Goal: Task Accomplishment & Management: Complete application form

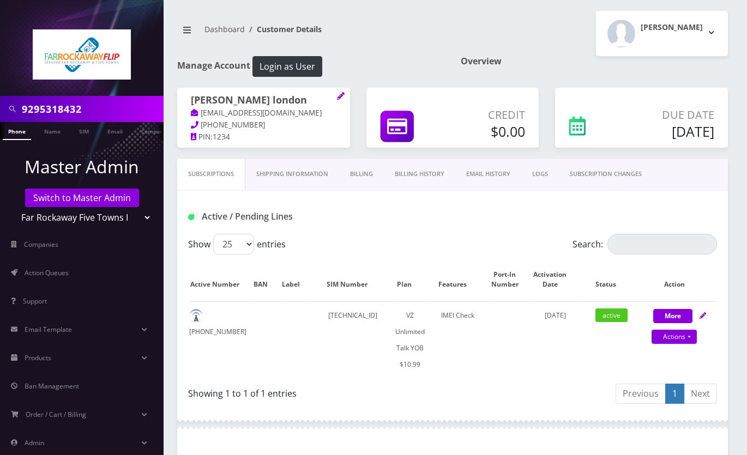
scroll to position [322, 0]
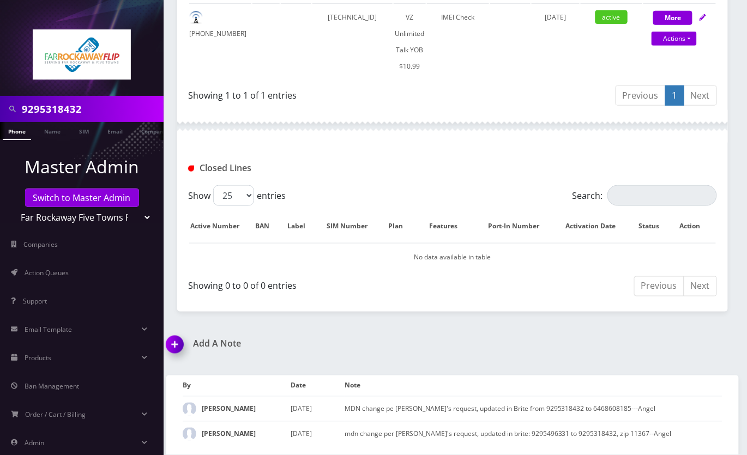
click at [71, 111] on input "9295318432" at bounding box center [91, 109] width 139 height 21
paste input "32923600"
type input "3292360032"
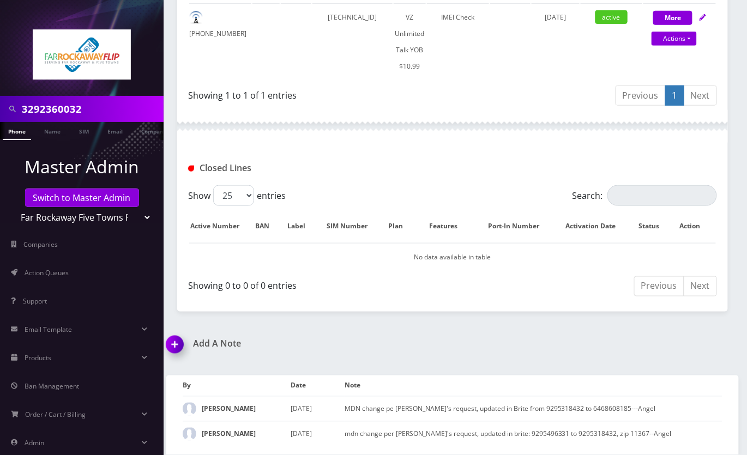
click at [23, 130] on link "Phone" at bounding box center [17, 131] width 28 height 18
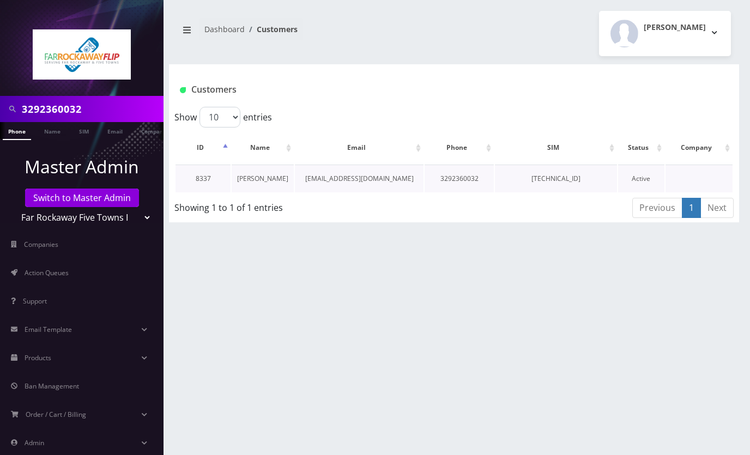
click at [263, 174] on link "sara leifer" at bounding box center [262, 178] width 51 height 9
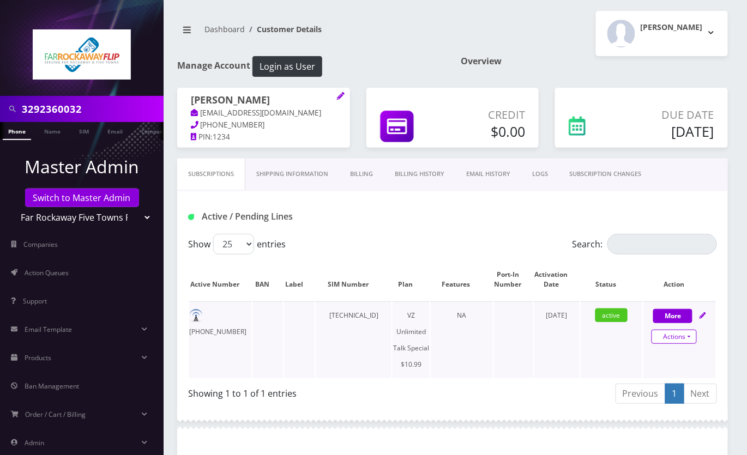
click at [691, 338] on link "Actions" at bounding box center [673, 337] width 45 height 14
select select "472"
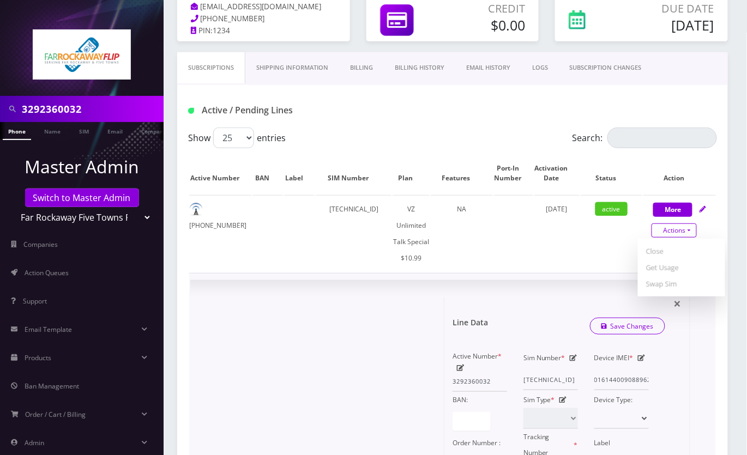
scroll to position [218, 0]
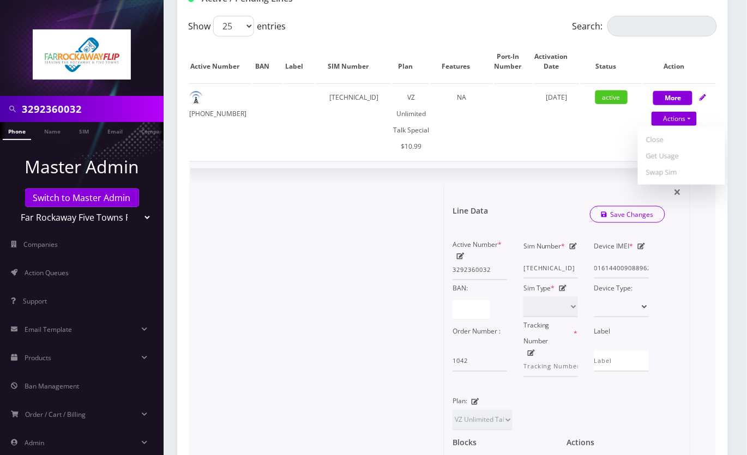
click at [458, 254] on icon at bounding box center [461, 256] width 8 height 7
click at [467, 270] on input "3292360032" at bounding box center [479, 269] width 55 height 21
paste input "8455878089"
type input "8455878089"
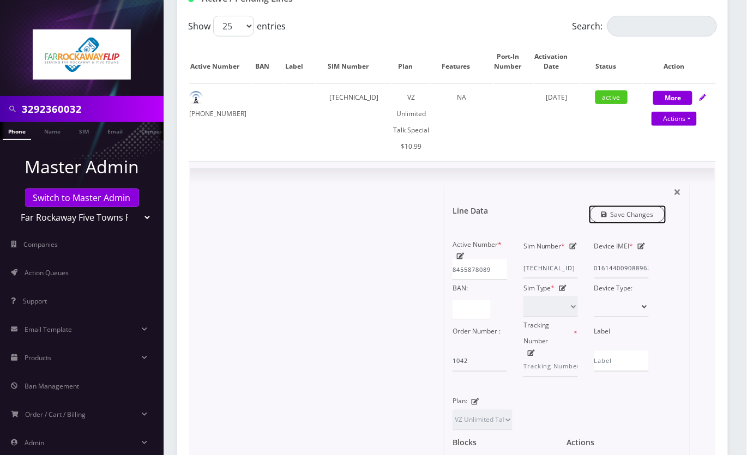
click at [618, 213] on link "Save Changes" at bounding box center [628, 214] width 76 height 17
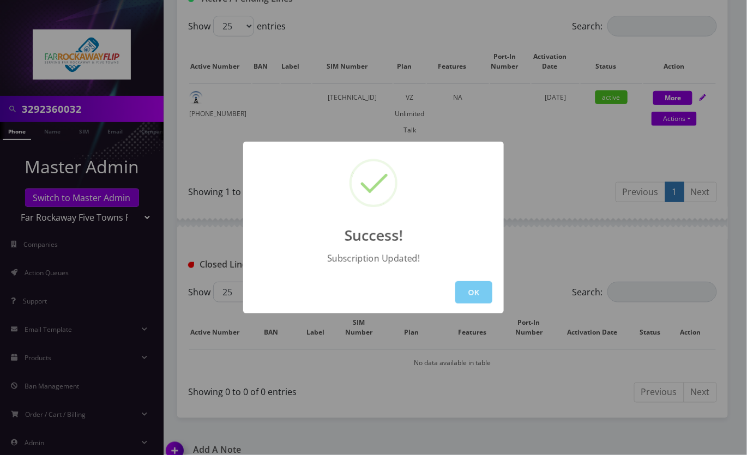
click at [475, 291] on button "OK" at bounding box center [473, 292] width 37 height 22
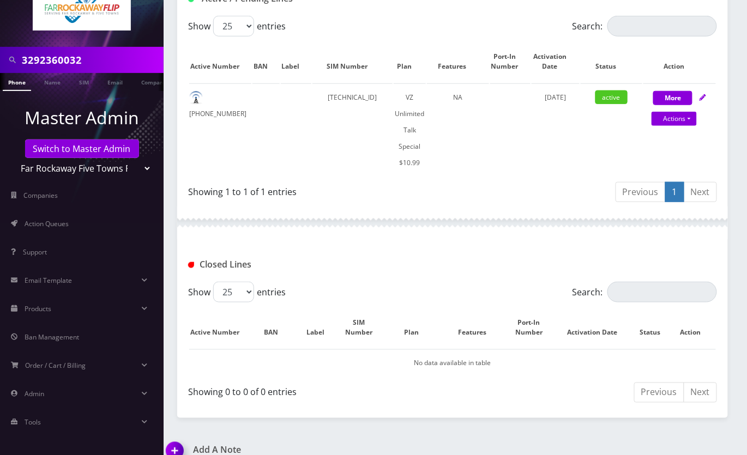
scroll to position [310, 0]
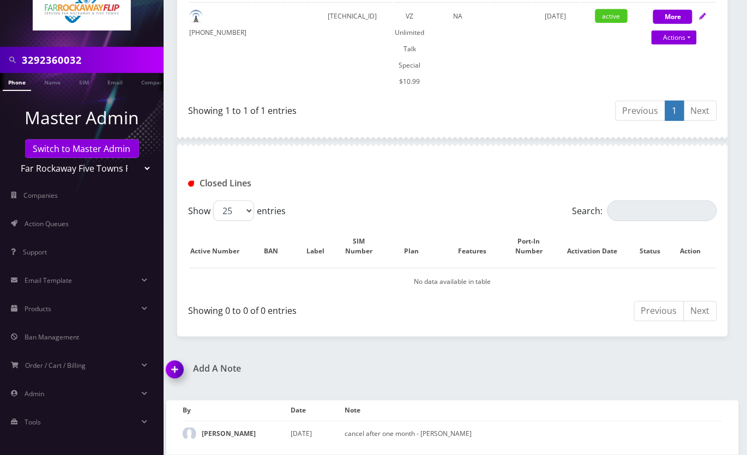
drag, startPoint x: 185, startPoint y: 354, endPoint x: 284, endPoint y: 356, distance: 98.7
click at [185, 358] on img at bounding box center [177, 374] width 32 height 32
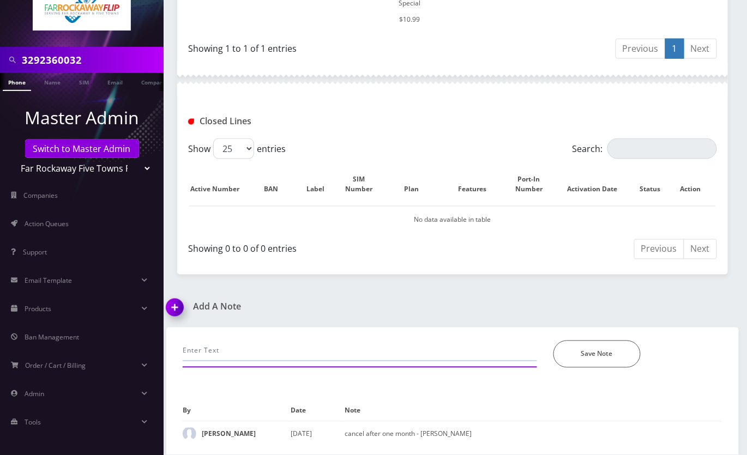
click at [252, 341] on input "text" at bounding box center [360, 351] width 354 height 21
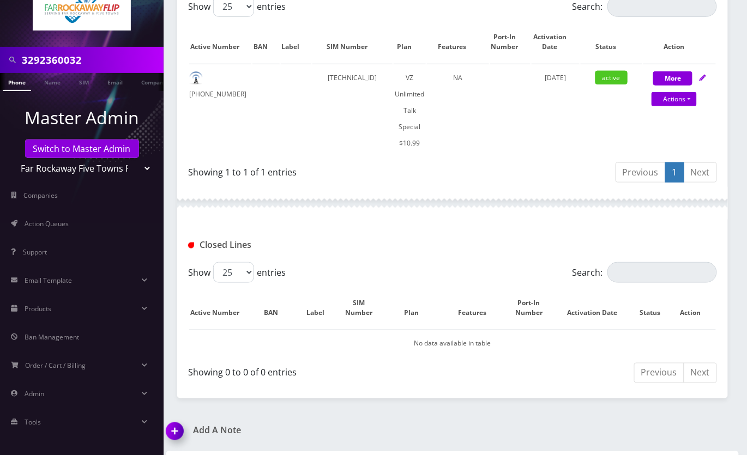
scroll to position [227, 0]
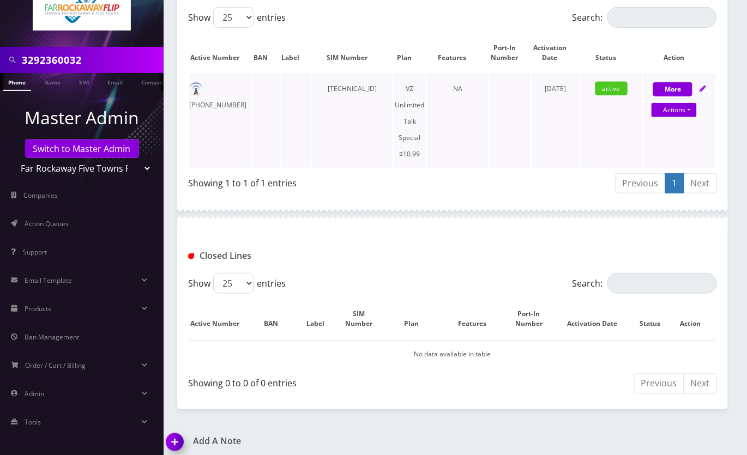
click at [226, 90] on td "845-587-8089" at bounding box center [220, 121] width 62 height 93
copy td "845-587-8089"
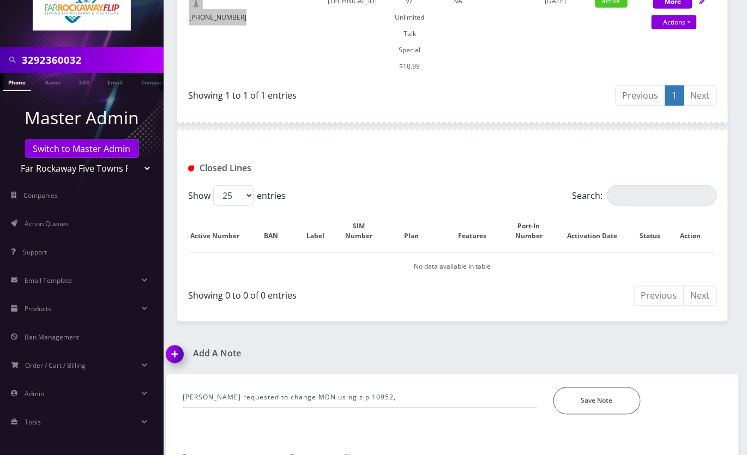
scroll to position [372, 0]
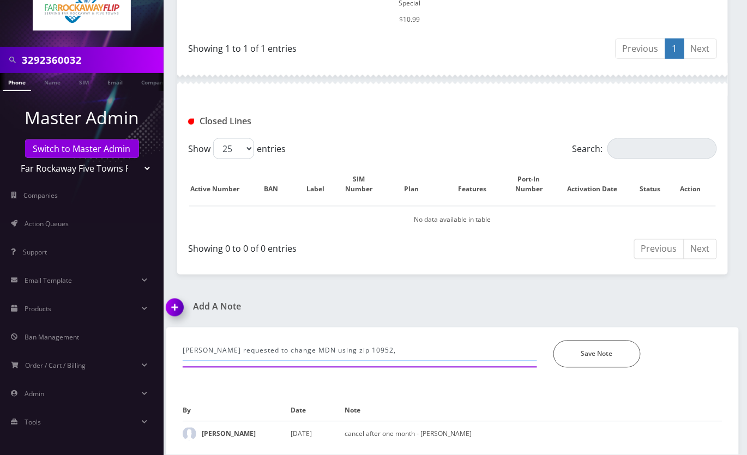
click at [398, 341] on input "Tzvi requested to change MDN using zip 10952," at bounding box center [360, 351] width 354 height 21
paste input "3292360032 to 845-587-8089"
type input "Tzvi requested to change MDN using zip 10952, updated MDN in Brite from 3292360…"
click at [603, 341] on button "Save Note" at bounding box center [596, 354] width 87 height 27
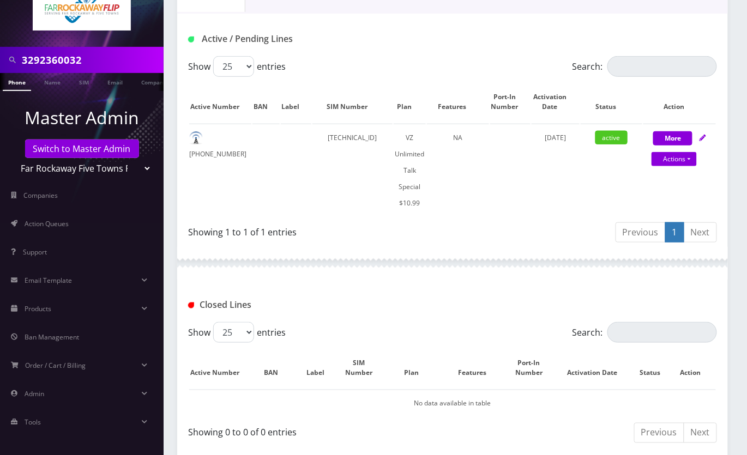
scroll to position [57, 0]
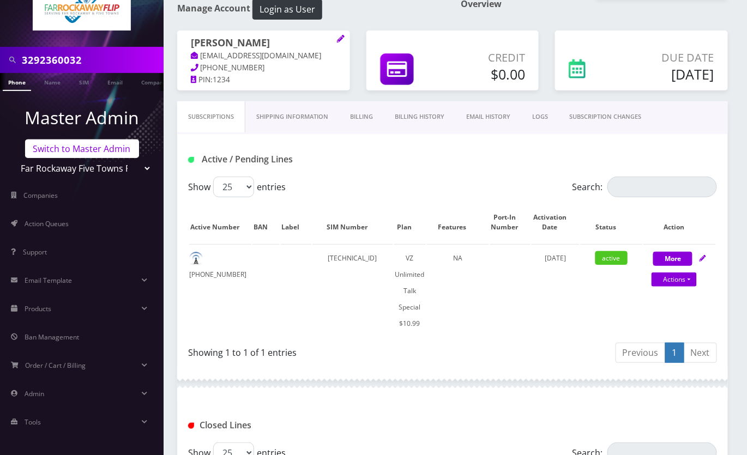
click at [64, 149] on link "Switch to Master Admin" at bounding box center [82, 149] width 114 height 19
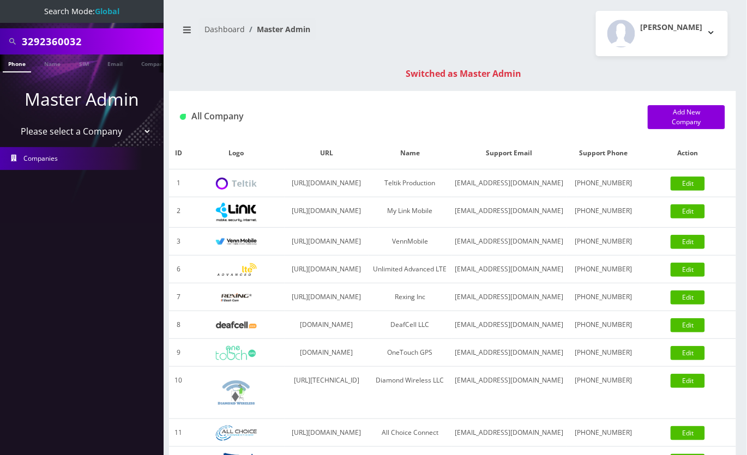
click at [52, 37] on input "3292360032" at bounding box center [91, 41] width 139 height 21
paste input "[PERSON_NAME]"
type input "[PERSON_NAME]"
click at [53, 64] on link "Name" at bounding box center [52, 64] width 27 height 18
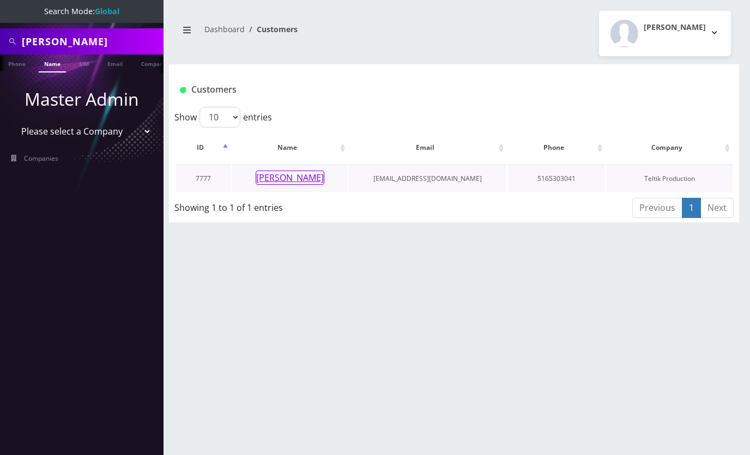
click at [305, 179] on button "Dena Fogel" at bounding box center [290, 178] width 69 height 14
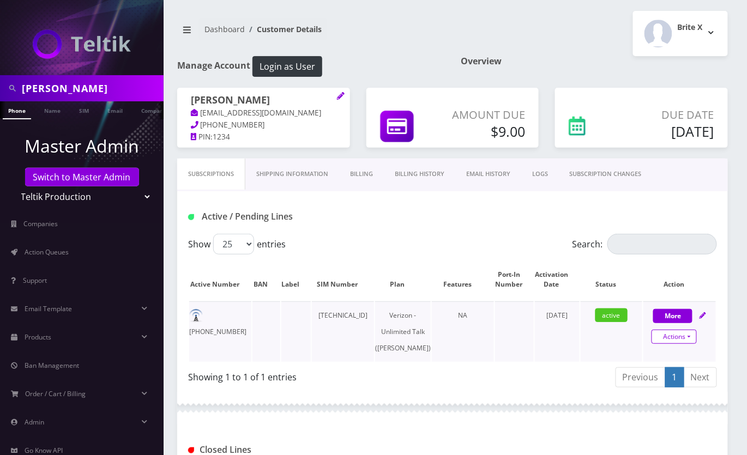
click at [684, 335] on link "Actions" at bounding box center [673, 337] width 45 height 14
select select "459"
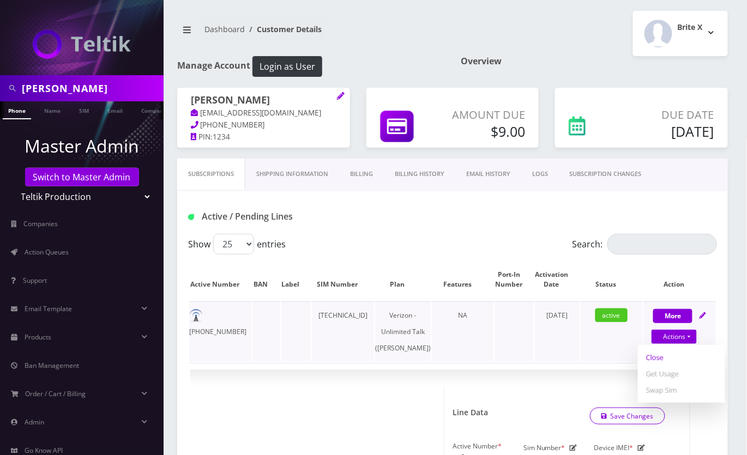
click at [656, 354] on link "Close" at bounding box center [681, 357] width 87 height 16
type input "09/17/2025"
select select "459"
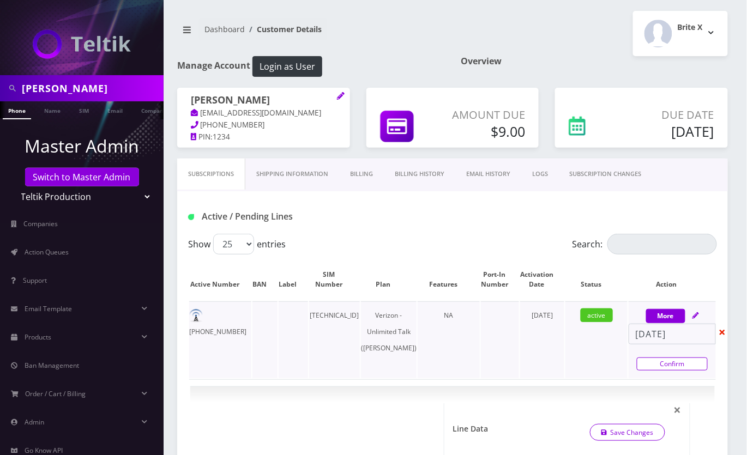
click at [662, 361] on link "Confirm" at bounding box center [672, 364] width 71 height 13
select select "459"
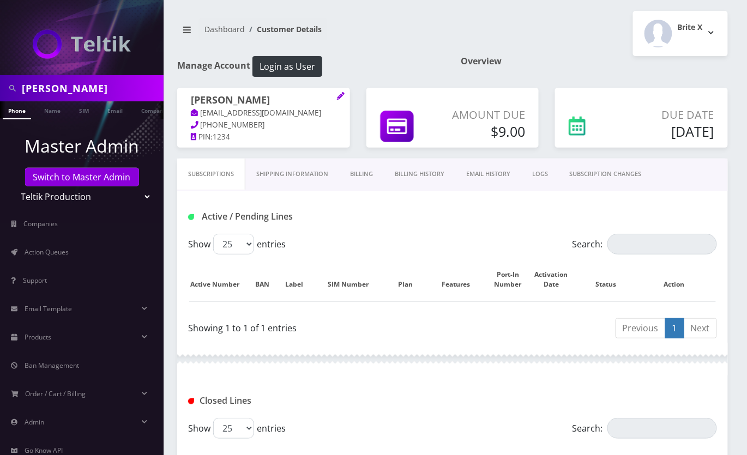
click at [358, 173] on link "Billing" at bounding box center [361, 174] width 45 height 31
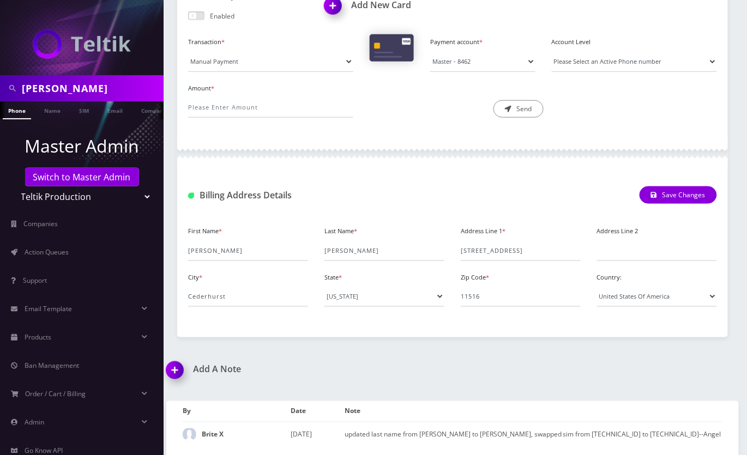
scroll to position [257, 0]
click at [175, 372] on img at bounding box center [177, 374] width 32 height 32
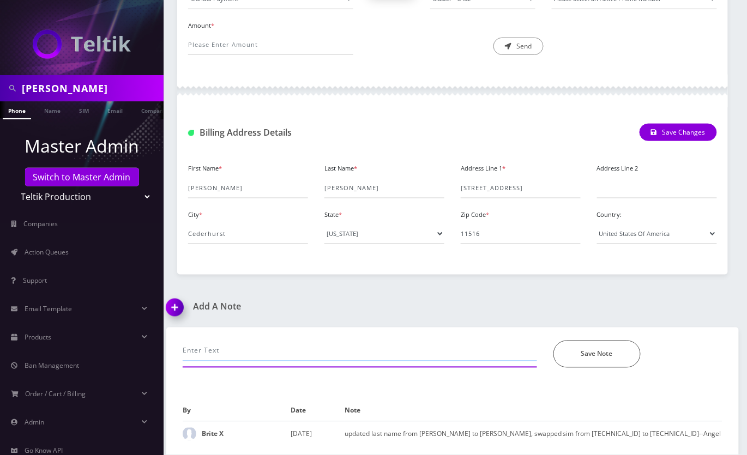
click at [219, 350] on input "text" at bounding box center [360, 351] width 354 height 21
type input "requested to Cancel, went to Israel for a year"
click at [613, 353] on button "Save Note" at bounding box center [596, 354] width 87 height 27
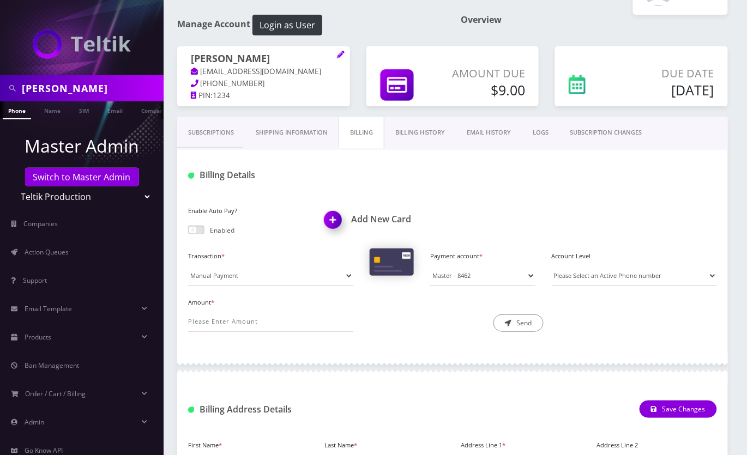
scroll to position [5, 0]
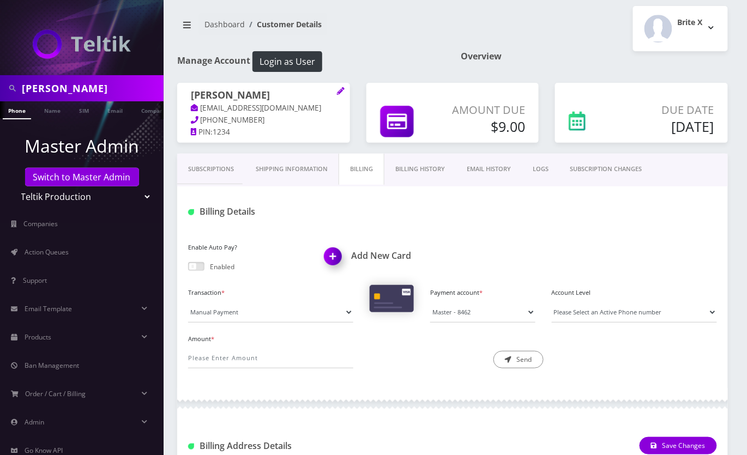
click at [204, 172] on link "Subscriptions" at bounding box center [211, 169] width 68 height 31
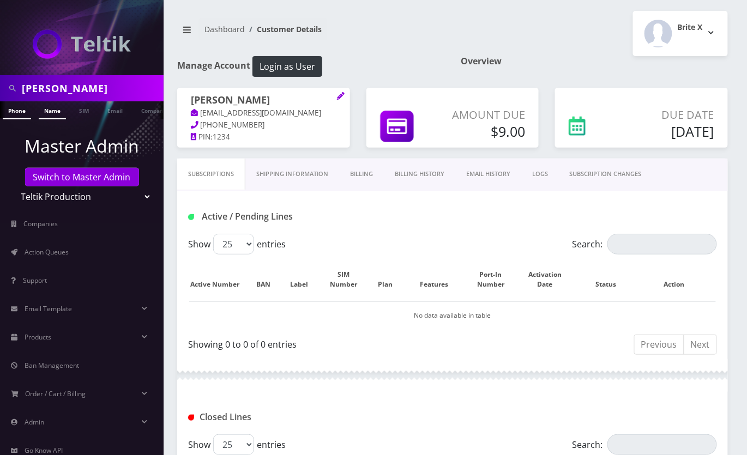
click at [52, 111] on link "Name" at bounding box center [52, 110] width 27 height 18
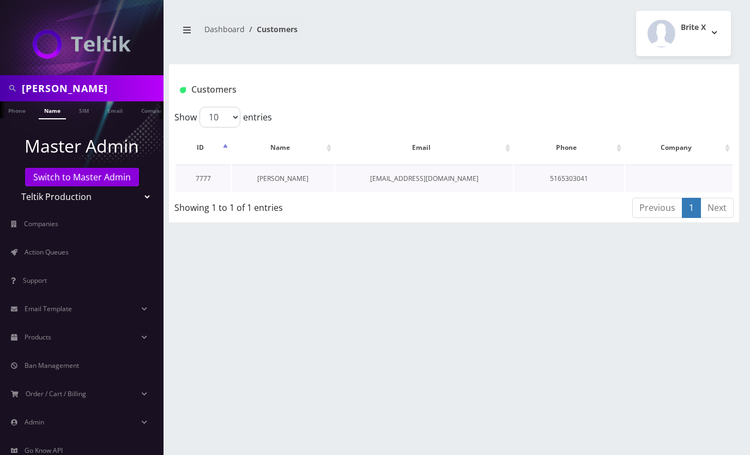
click at [280, 180] on link "Dena Fogel" at bounding box center [282, 178] width 51 height 9
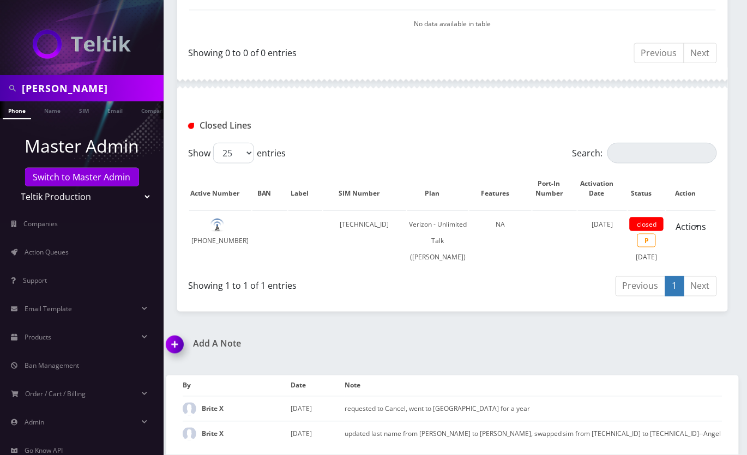
scroll to position [318, 0]
click at [83, 83] on input "Dena Fogel" at bounding box center [91, 88] width 139 height 21
click at [50, 93] on input "rivka" at bounding box center [91, 88] width 139 height 21
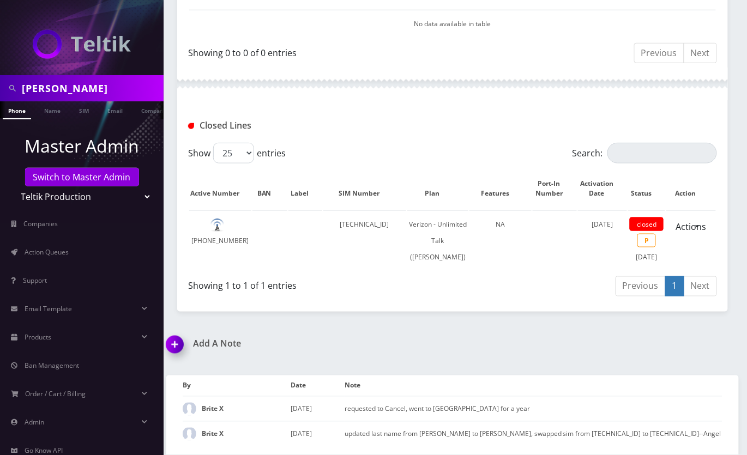
click at [50, 93] on input "rivka" at bounding box center [91, 88] width 139 height 21
click at [39, 93] on input "rivka" at bounding box center [91, 88] width 139 height 21
paste input "[EMAIL_ADDRESS][DOMAIN_NAME]"
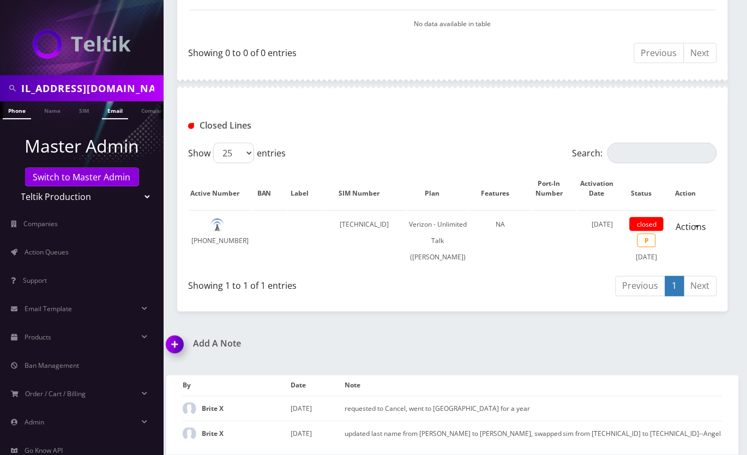
type input "[EMAIL_ADDRESS][DOMAIN_NAME]"
click at [114, 111] on link "Email" at bounding box center [115, 110] width 26 height 18
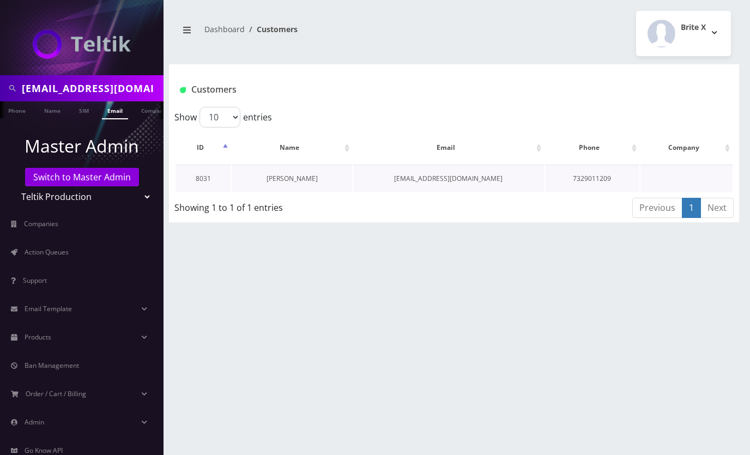
click at [304, 180] on link "[PERSON_NAME]" at bounding box center [292, 178] width 51 height 9
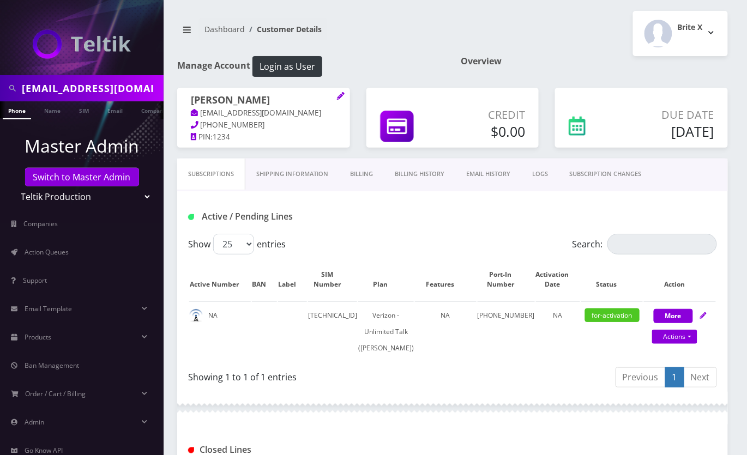
click at [423, 175] on link "Billing History" at bounding box center [419, 174] width 71 height 31
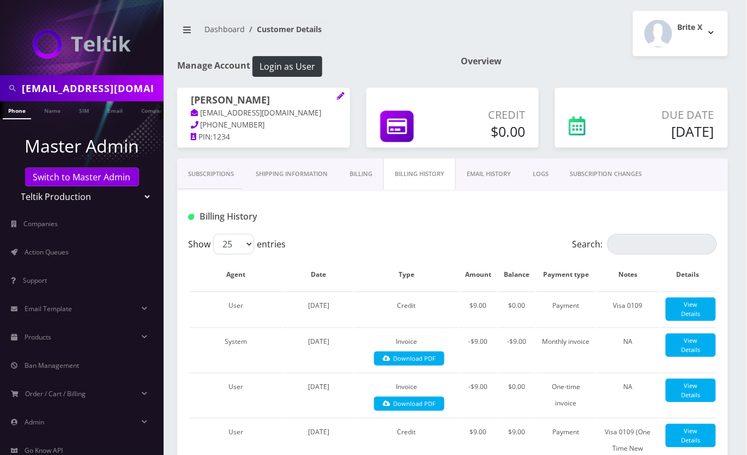
click at [255, 123] on p "[PHONE_NUMBER]" at bounding box center [264, 125] width 146 height 12
click at [216, 164] on link "Subscriptions" at bounding box center [211, 174] width 68 height 31
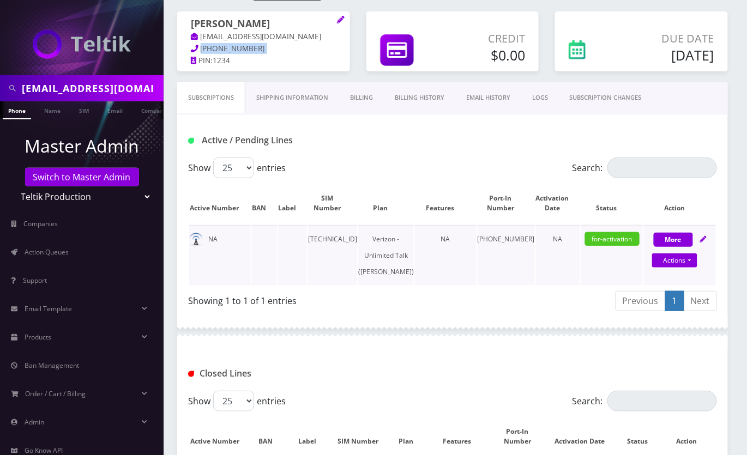
scroll to position [69, 0]
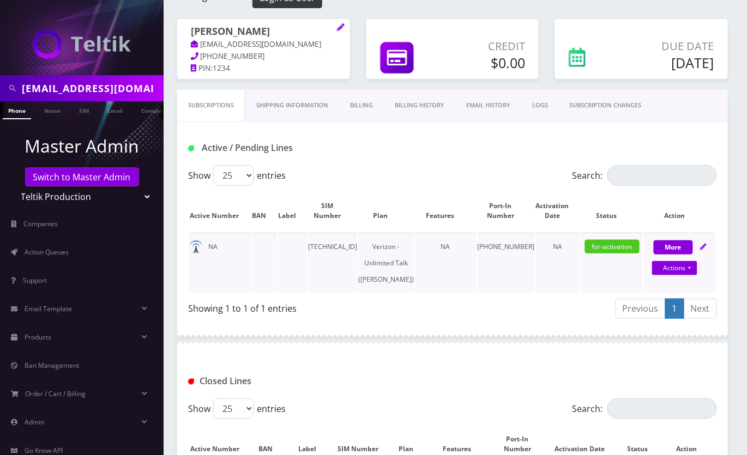
click at [344, 247] on td "[TECHNICAL_ID]" at bounding box center [332, 263] width 49 height 60
copy td "[TECHNICAL_ID]"
click at [423, 101] on link "Billing History" at bounding box center [419, 105] width 71 height 31
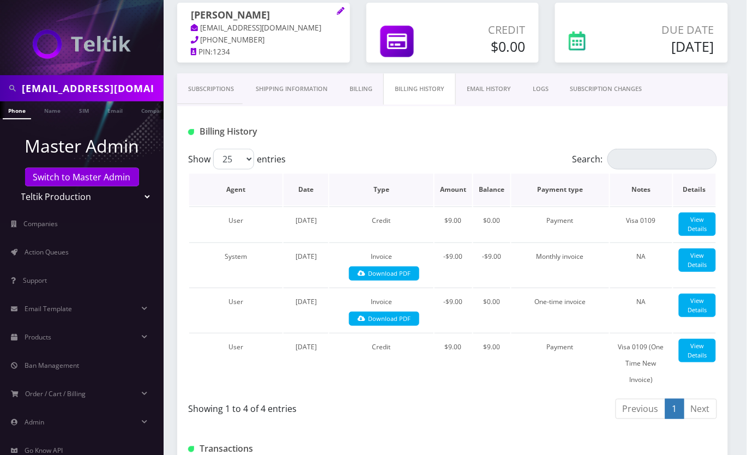
scroll to position [68, 0]
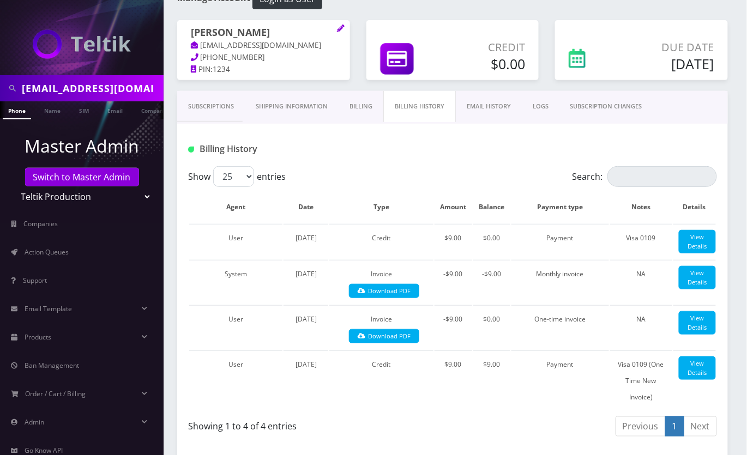
click at [222, 113] on link "Subscriptions" at bounding box center [211, 106] width 68 height 31
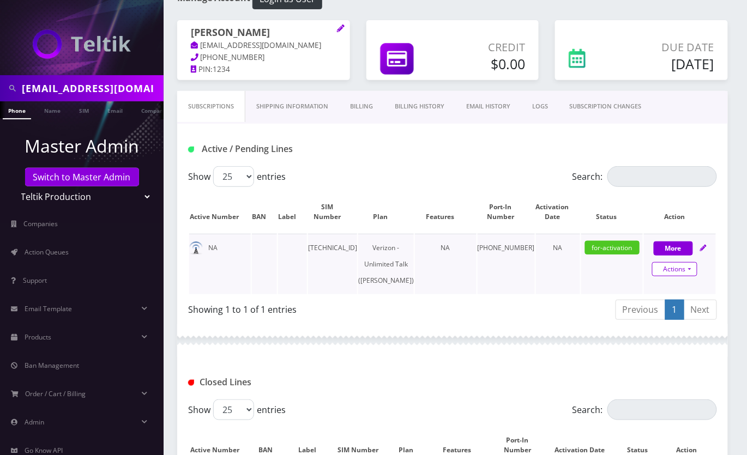
click at [679, 267] on link "Actions" at bounding box center [674, 269] width 45 height 14
select select "459"
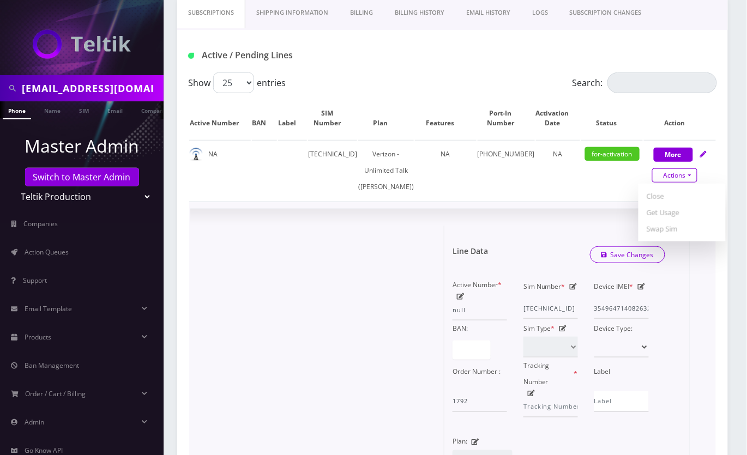
scroll to position [359, 0]
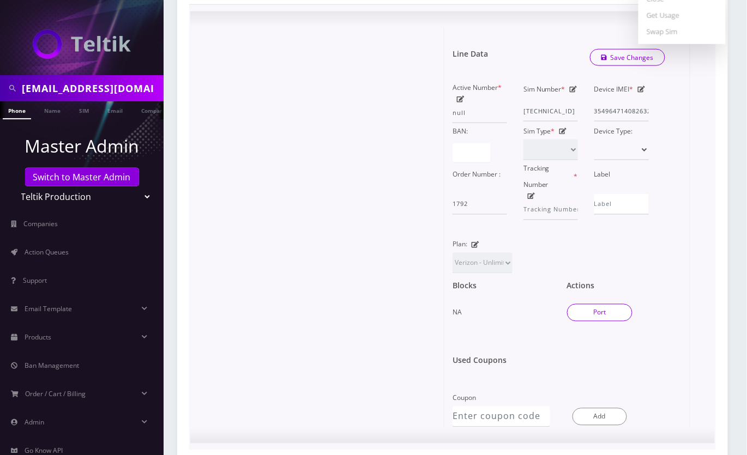
click at [594, 322] on button "Port" at bounding box center [599, 312] width 65 height 17
type input "Bassy Lieberman"
type input "9 11th Street"
type input "Lakewood"
select select "NJ"
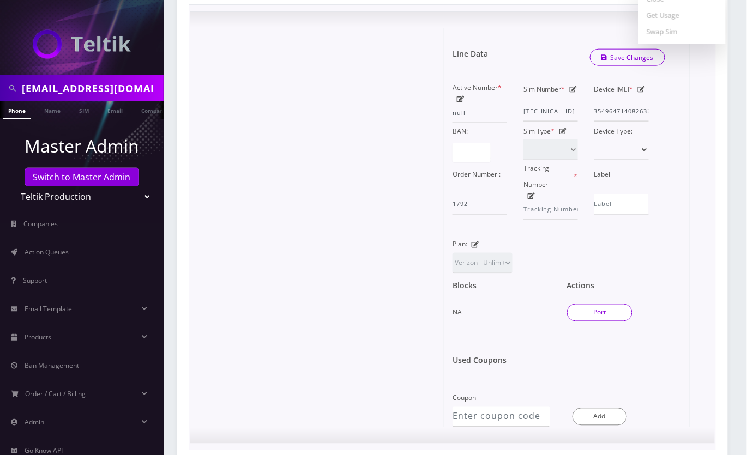
type input "08701"
type input "89148000011798237226"
type input "8483671667"
type input "Us Mobile"
type input "1939183"
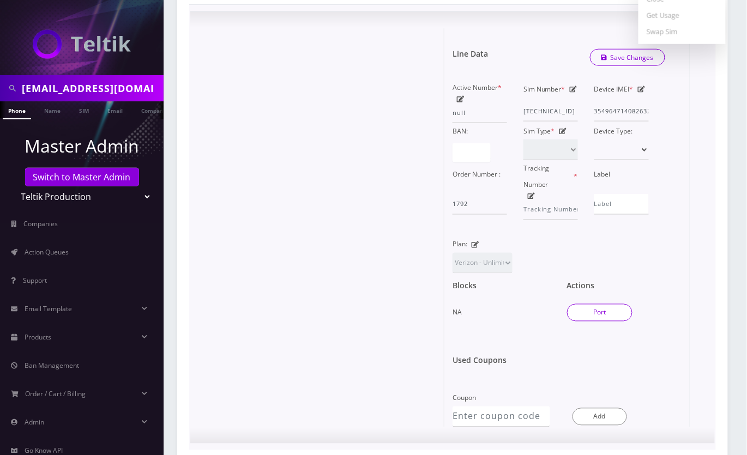
type input "1866"
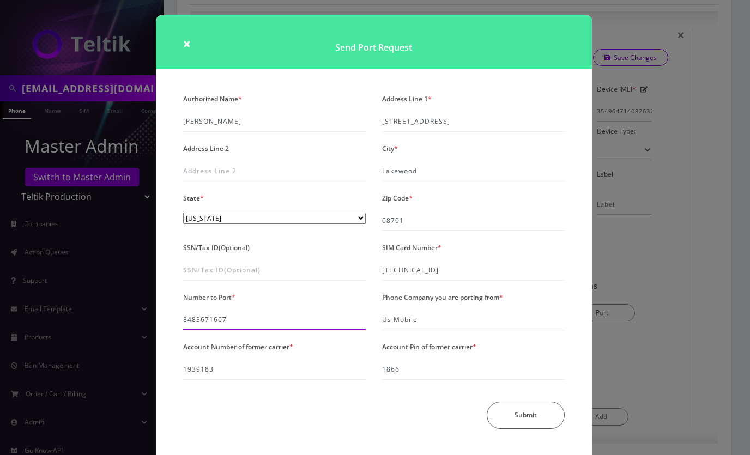
click at [205, 322] on input "8483671667" at bounding box center [274, 320] width 183 height 21
click at [716, 137] on div "× Send Port Request Authorized Name * Bassy Lieberman Address Line 1 * 9 11th S…" at bounding box center [375, 227] width 750 height 455
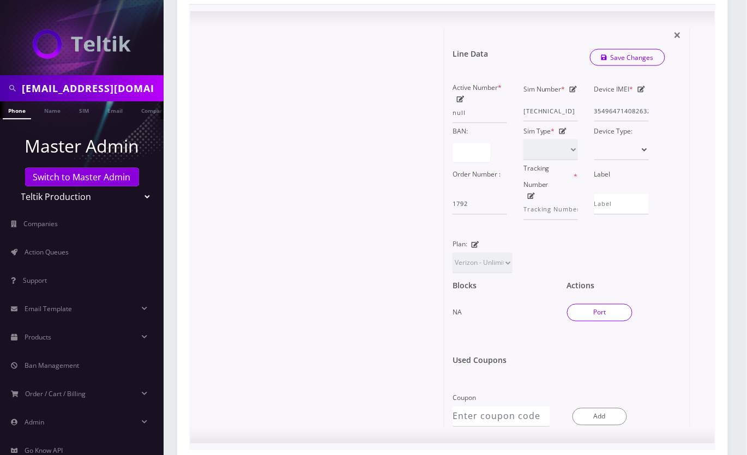
scroll to position [0, 5]
click at [114, 110] on link "Email" at bounding box center [110, 110] width 26 height 18
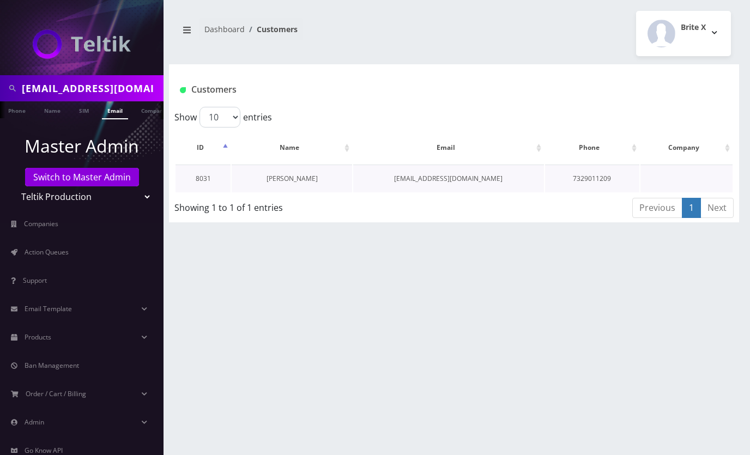
click at [298, 178] on link "[PERSON_NAME]" at bounding box center [292, 178] width 51 height 9
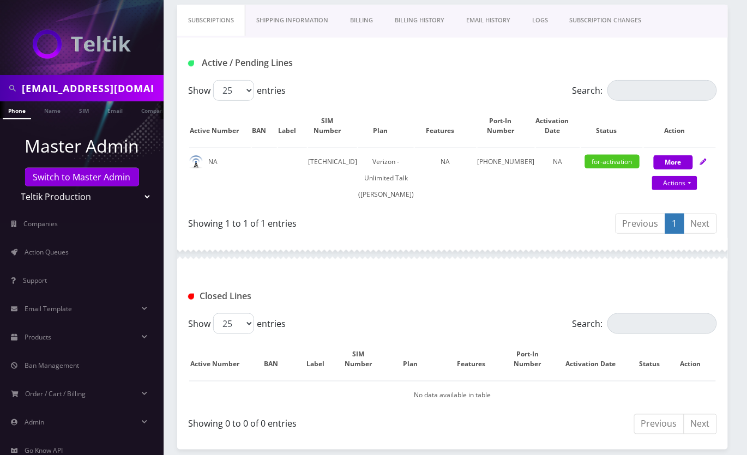
scroll to position [214, 0]
